Goal: Information Seeking & Learning: Learn about a topic

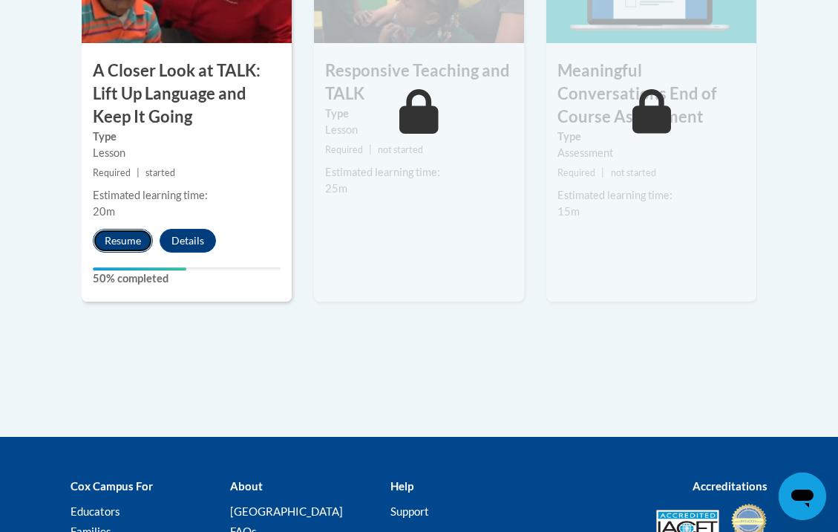
drag, startPoint x: 128, startPoint y: 246, endPoint x: 137, endPoint y: 249, distance: 8.5
click at [137, 249] on button "Resume" at bounding box center [123, 241] width 60 height 24
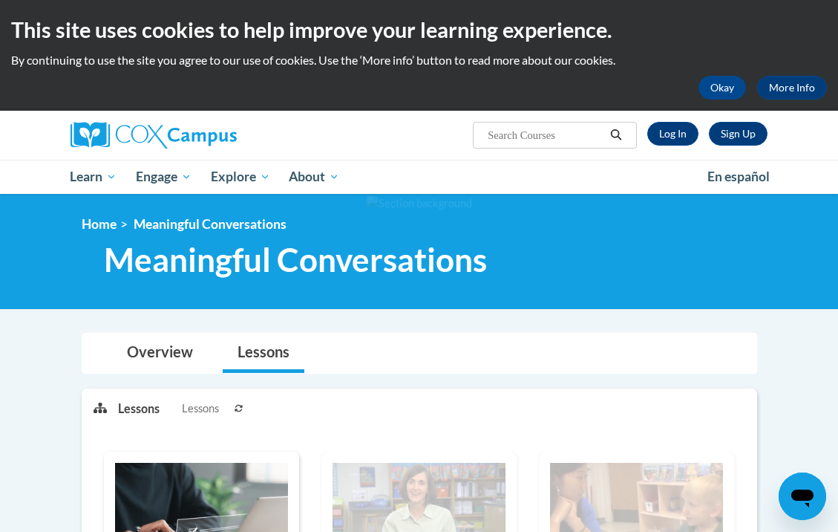
click at [268, 352] on link "Lessons" at bounding box center [264, 352] width 82 height 39
click at [670, 139] on link "Log In" at bounding box center [672, 134] width 51 height 24
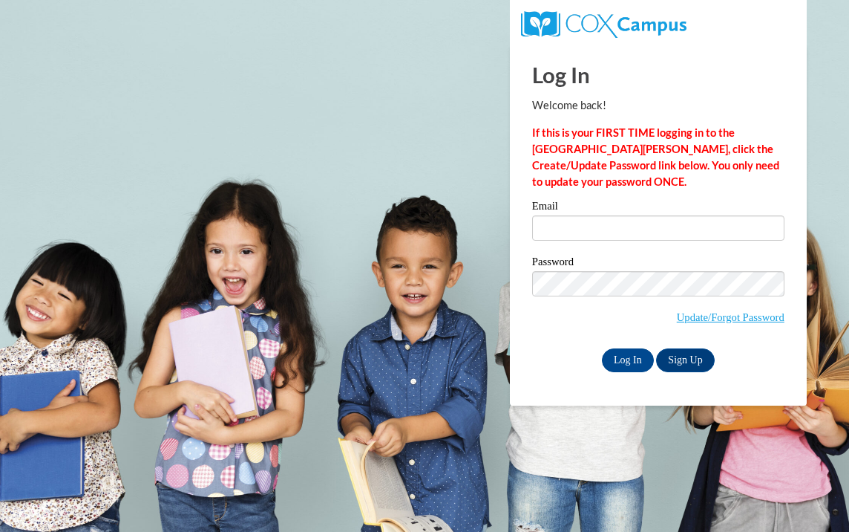
click at [552, 227] on input "Email" at bounding box center [658, 227] width 252 height 25
type input "zannab7562@gmail.com"
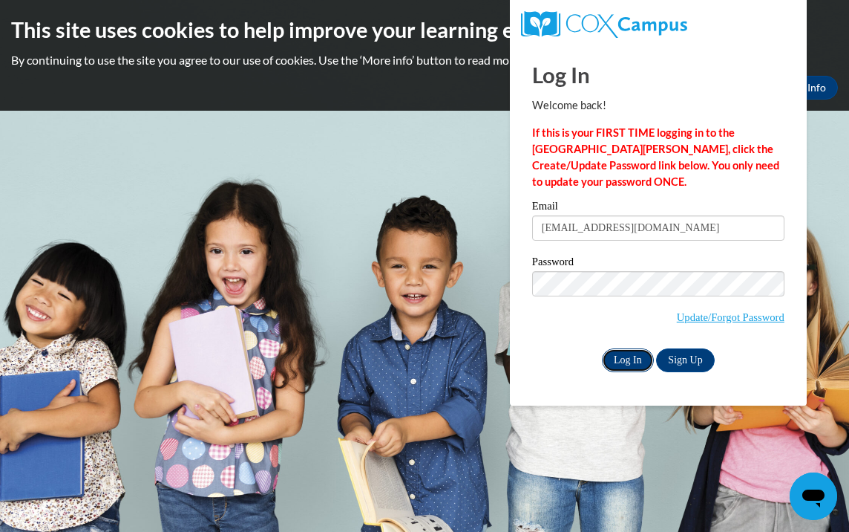
click at [612, 359] on input "Log In" at bounding box center [628, 360] width 52 height 24
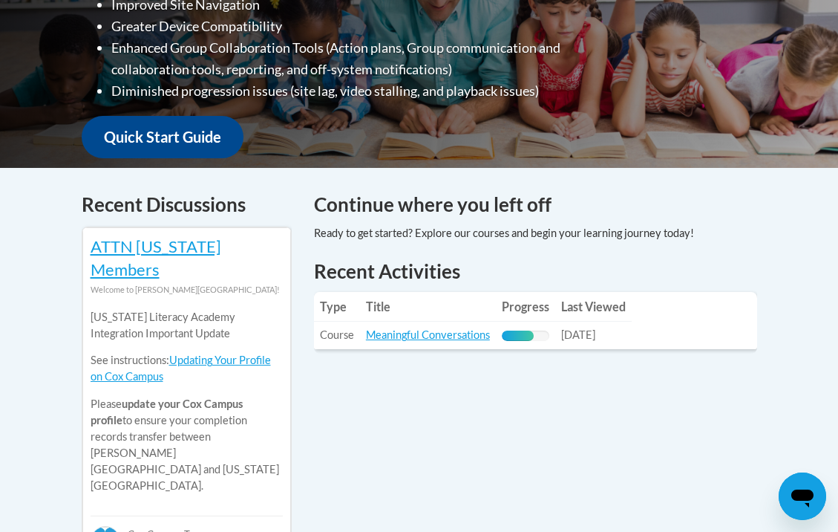
scroll to position [478, 0]
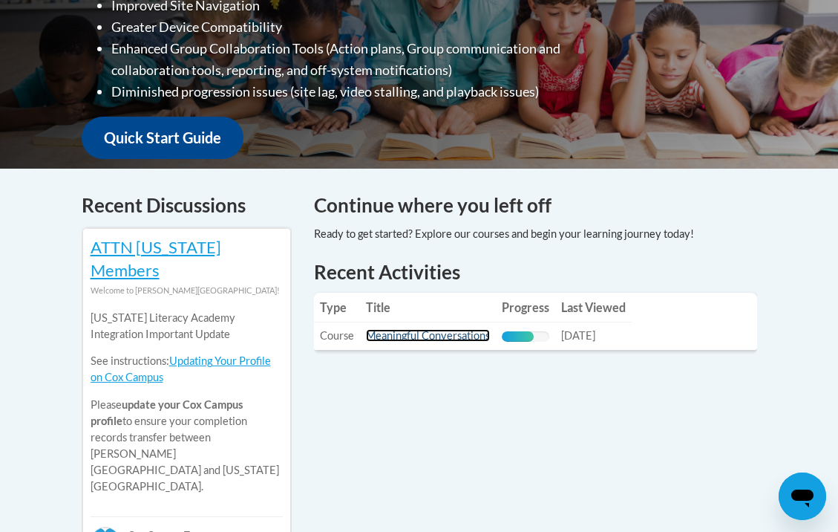
click at [417, 329] on link "Meaningful Conversations" at bounding box center [428, 335] width 124 height 13
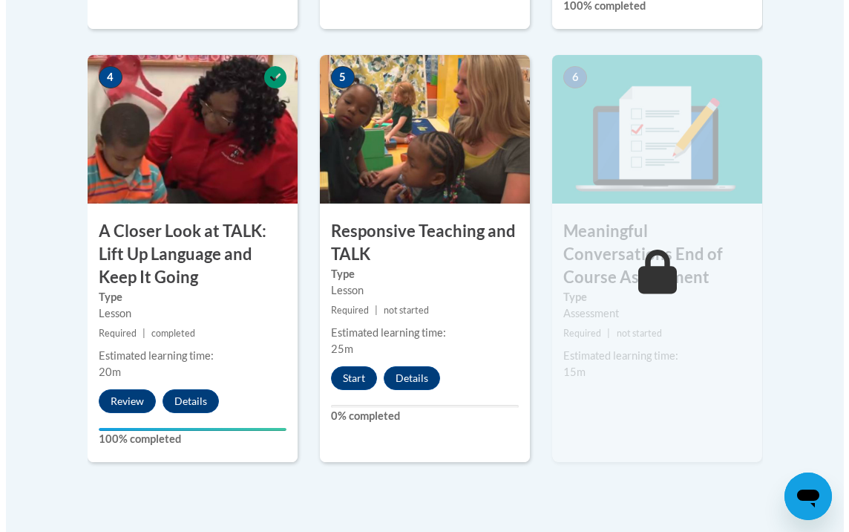
scroll to position [877, 0]
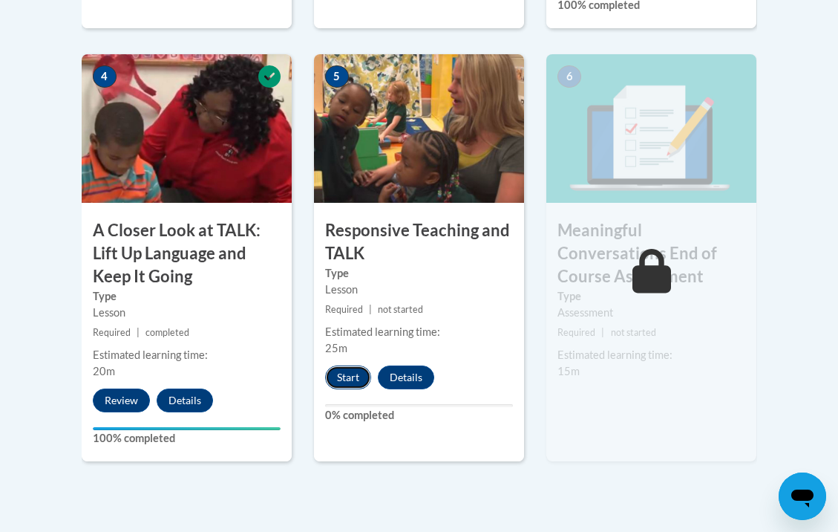
click at [358, 377] on button "Start" at bounding box center [348, 377] width 46 height 24
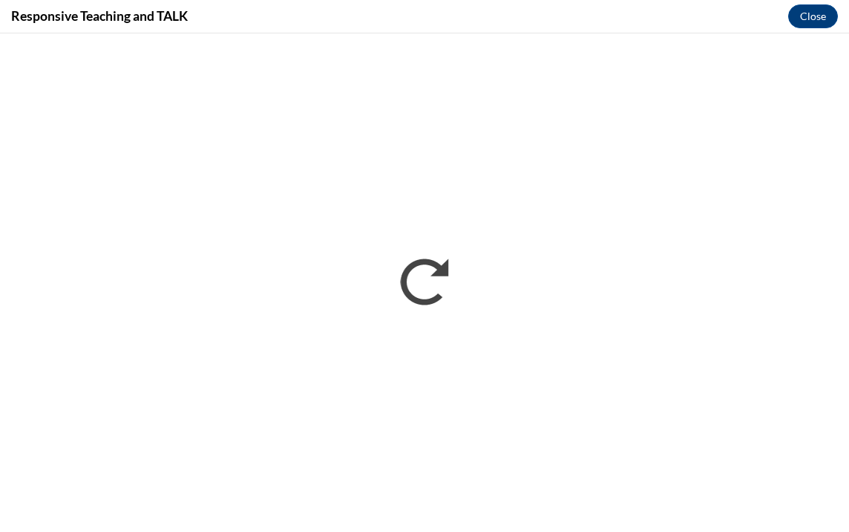
scroll to position [0, 0]
